Goal: Task Accomplishment & Management: Complete application form

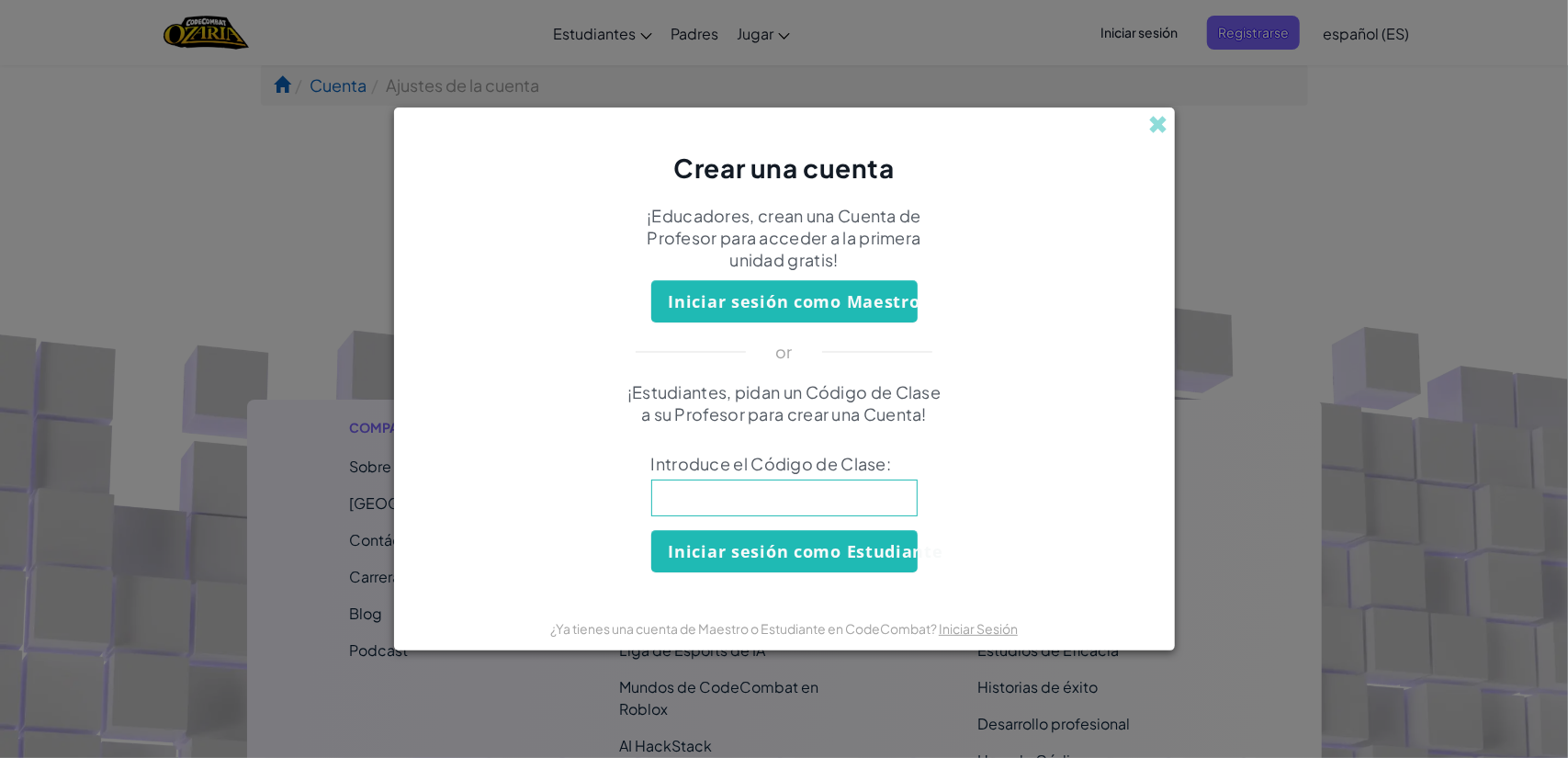
click at [794, 494] on input at bounding box center [784, 498] width 266 height 37
type input "EastSaltDust"
click at [784, 553] on button "Iniciar sesión como Estudiante" at bounding box center [784, 552] width 266 height 43
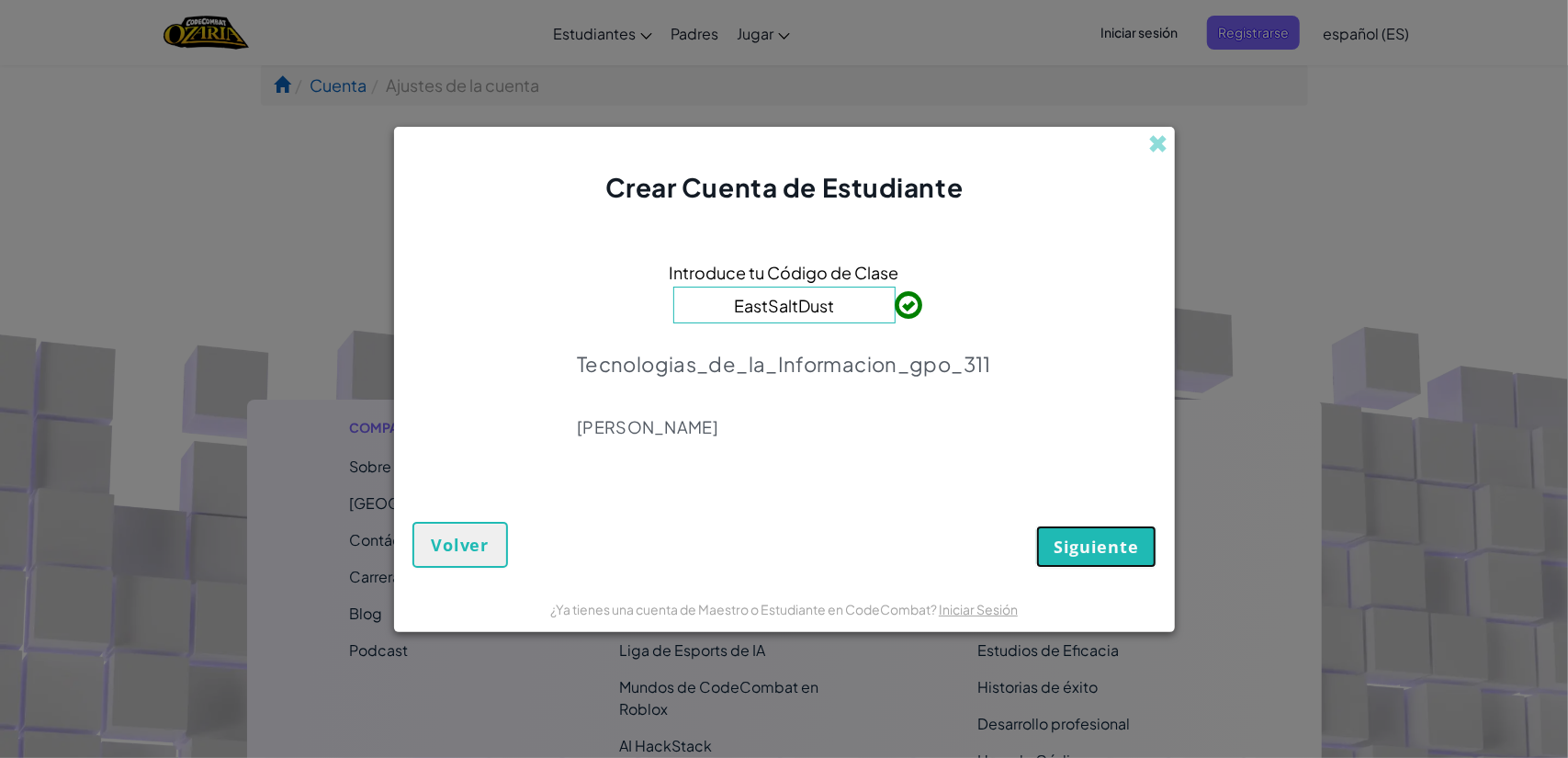
click at [1077, 530] on button "Siguiente" at bounding box center [1095, 547] width 120 height 43
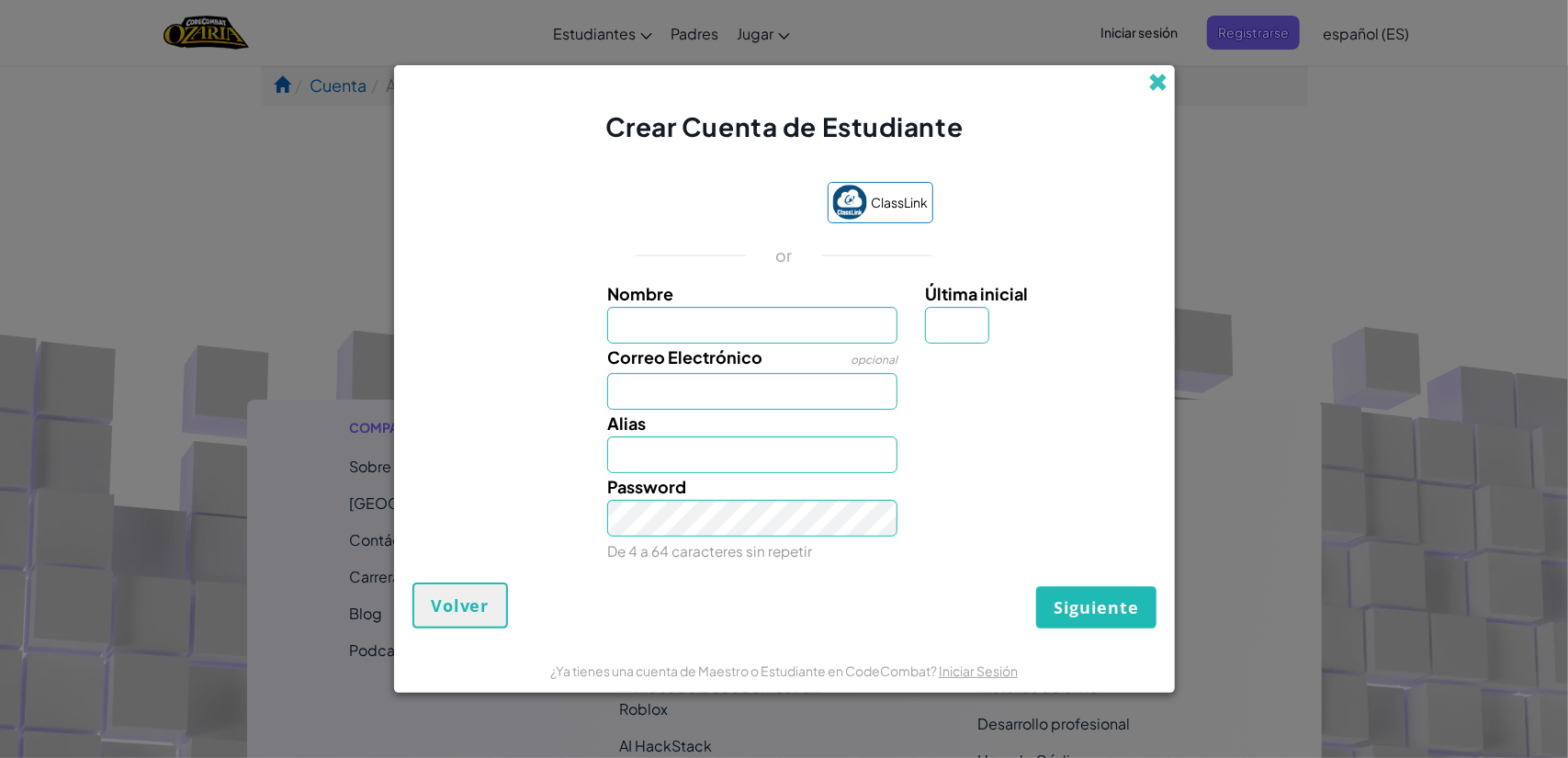
click at [1152, 84] on span at bounding box center [1159, 82] width 19 height 20
